Goal: Book appointment/travel/reservation

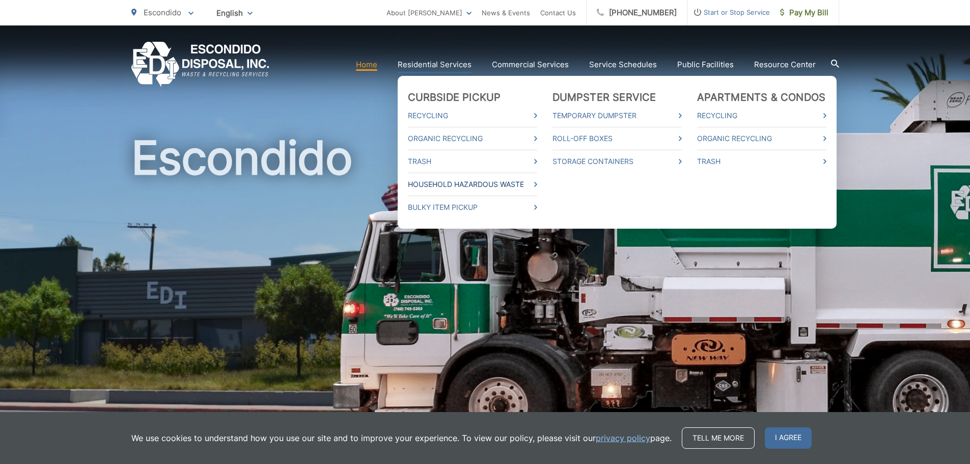
click at [438, 184] on link "Household Hazardous Waste" at bounding box center [472, 184] width 129 height 12
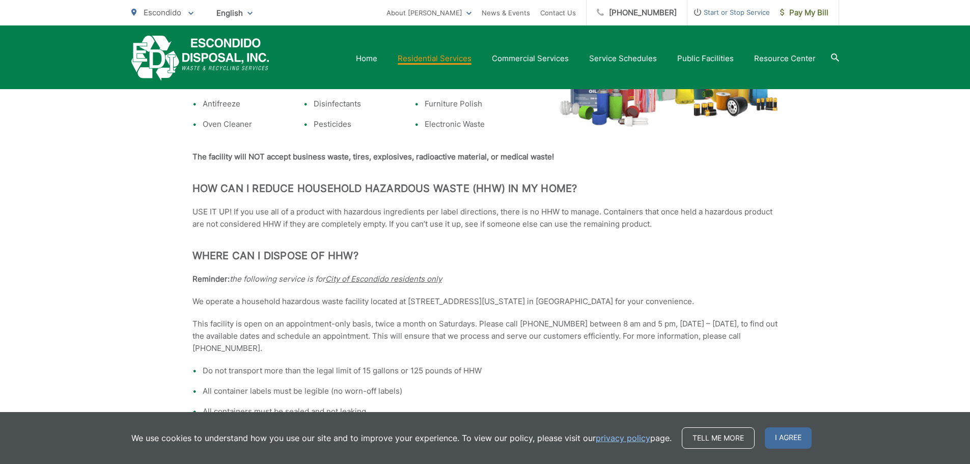
scroll to position [458, 0]
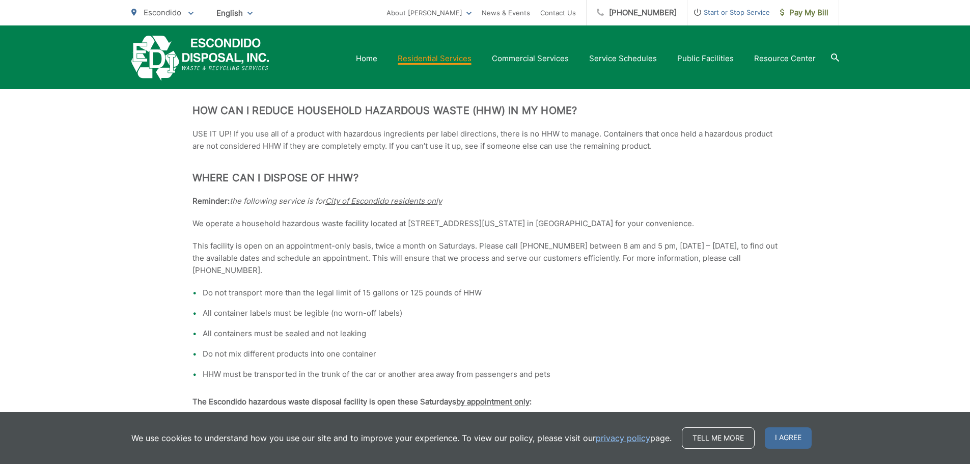
click at [780, 434] on span "I agree" at bounding box center [788, 437] width 47 height 21
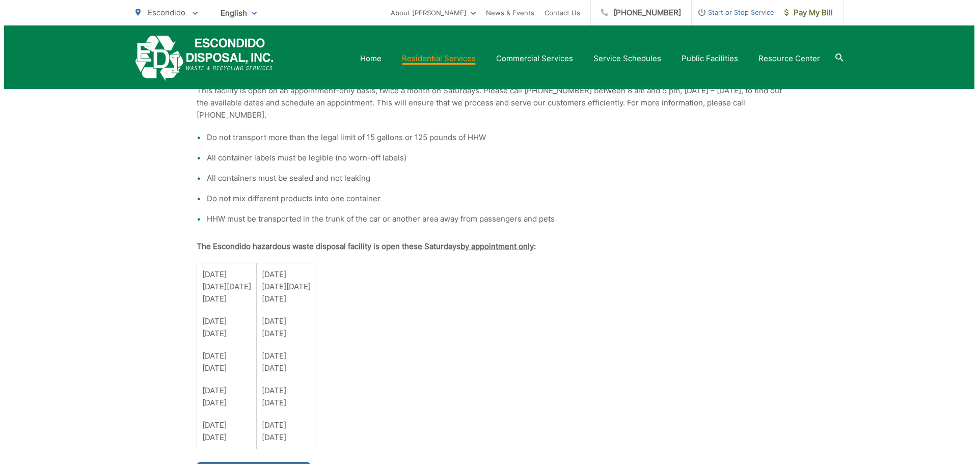
scroll to position [764, 0]
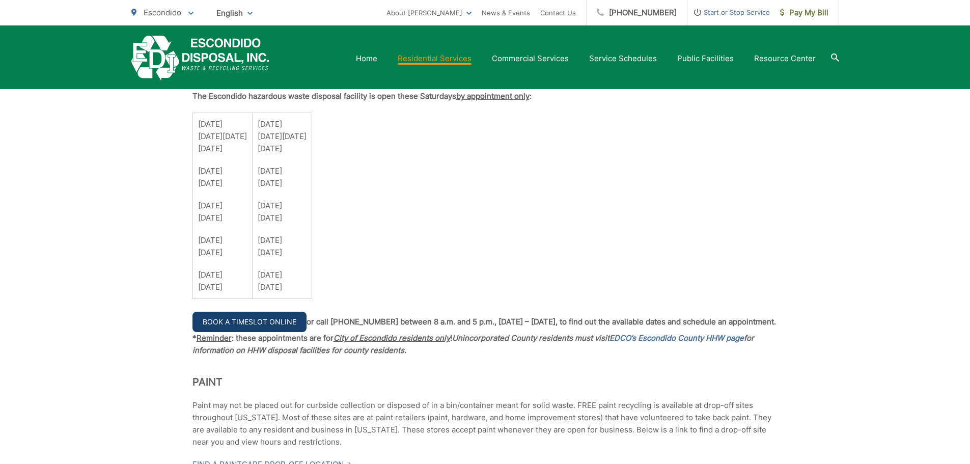
click at [262, 326] on link "Book a Timeslot Online" at bounding box center [249, 322] width 114 height 20
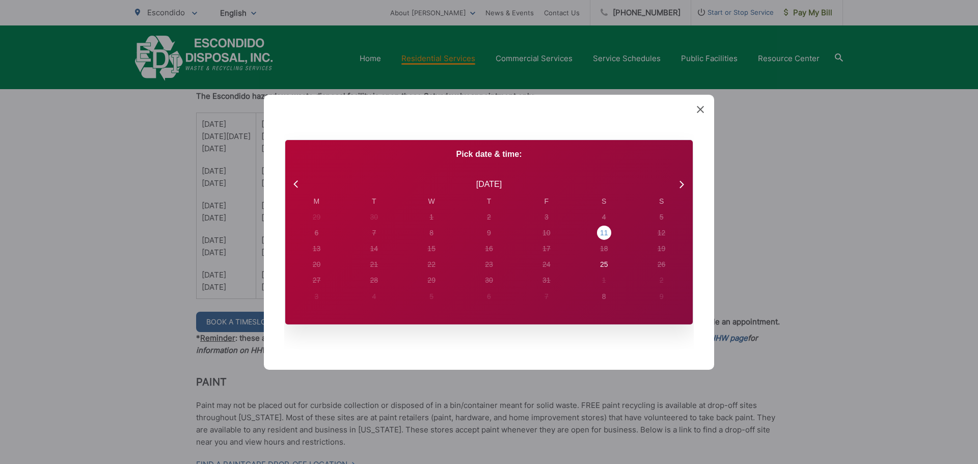
click at [602, 236] on div "11" at bounding box center [604, 233] width 8 height 11
radio input "true"
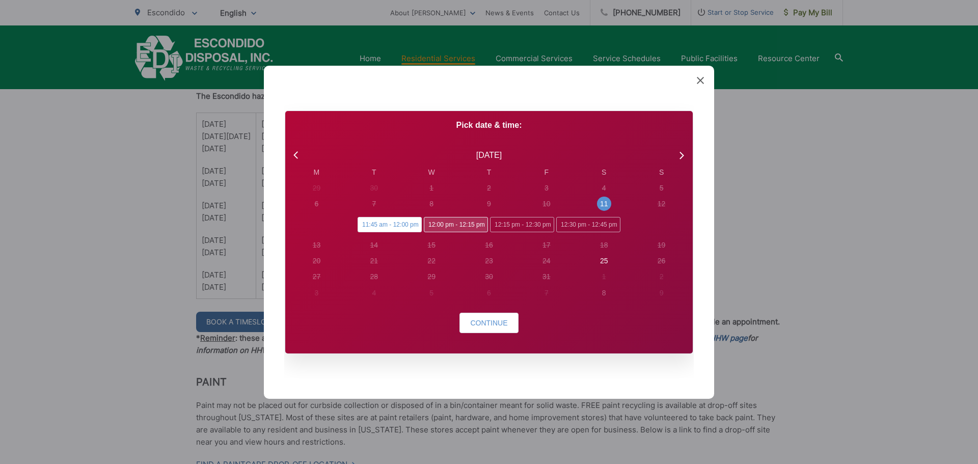
click at [443, 226] on span "12:00 pm - 12:15 pm" at bounding box center [456, 224] width 64 height 15
click at [430, 224] on input "12:00 pm - 12:15 pm" at bounding box center [427, 220] width 7 height 7
radio input "true"
radio input "false"
click at [502, 321] on span "Continue" at bounding box center [488, 323] width 37 height 8
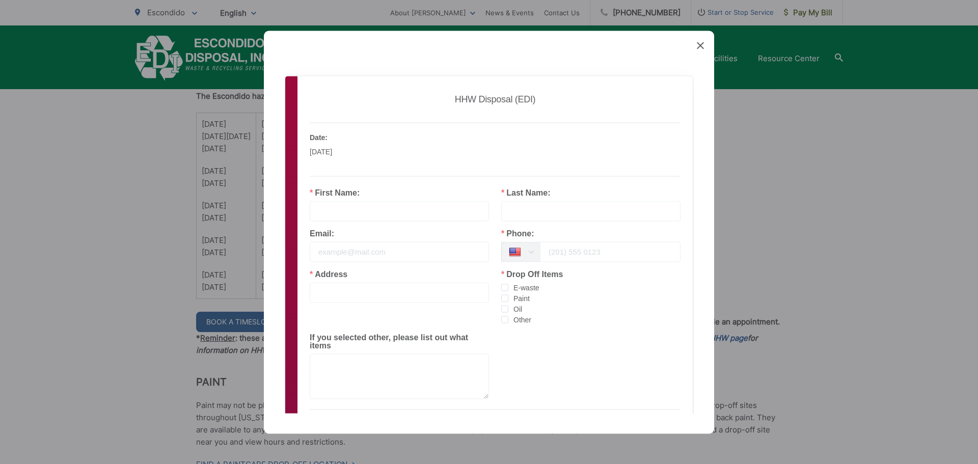
click at [385, 209] on input "text" at bounding box center [399, 211] width 179 height 20
type input "[PERSON_NAME]"
type input "[PHONE_NUMBER]"
type input "903 BEGONIA ST ESCONDIDO CA 92027"
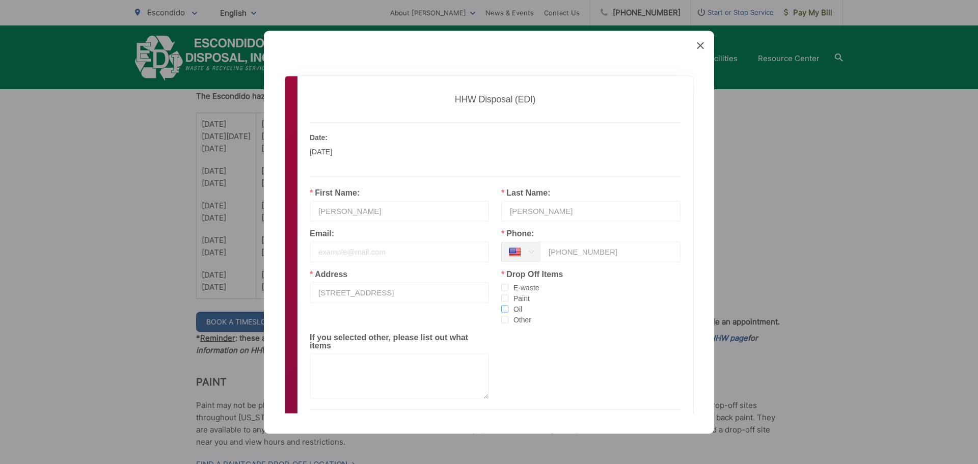
click at [501, 310] on span "checkbox-group" at bounding box center [504, 308] width 7 height 7
click at [508, 305] on input "Oil" at bounding box center [508, 305] width 0 height 0
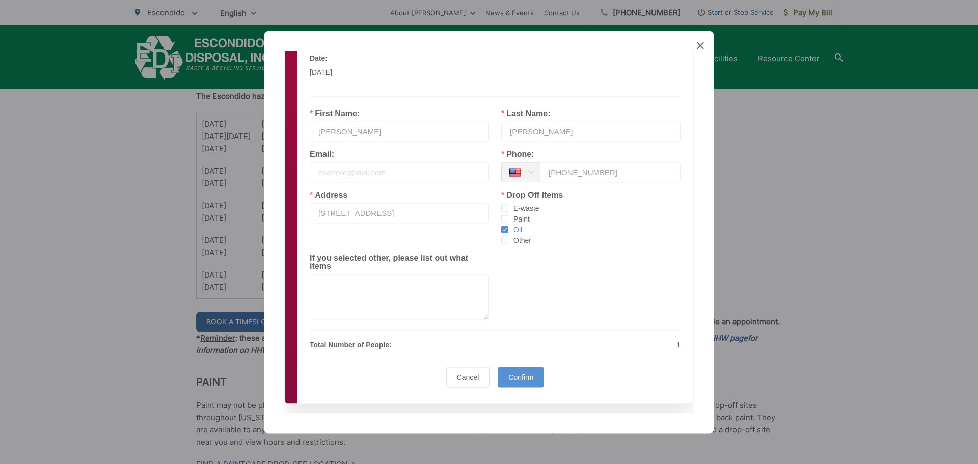
scroll to position [95, 0]
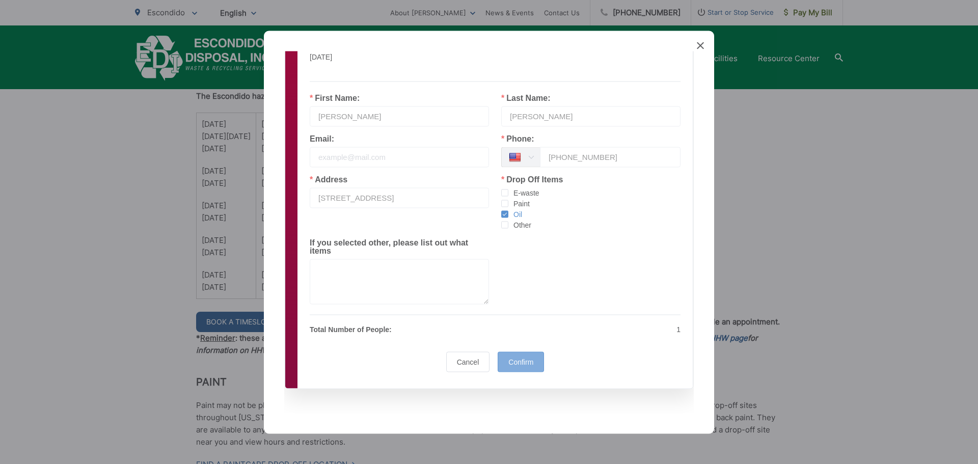
click at [524, 361] on span "Confirm" at bounding box center [520, 361] width 25 height 8
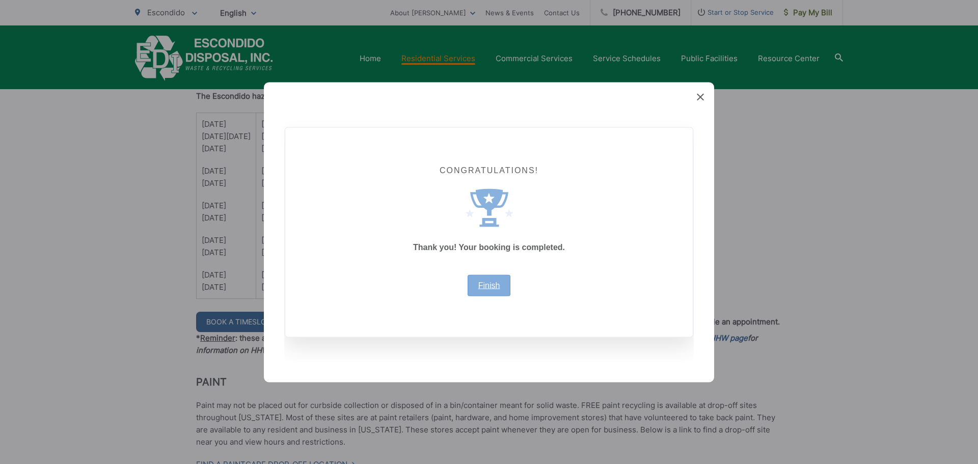
click at [481, 285] on link "Finish" at bounding box center [489, 285] width 22 height 8
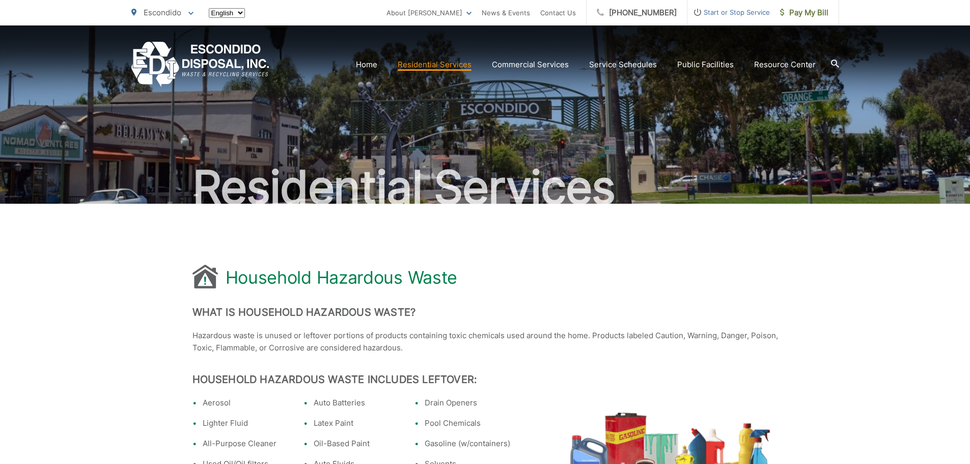
scroll to position [764, 0]
